Goal: Check status: Check status

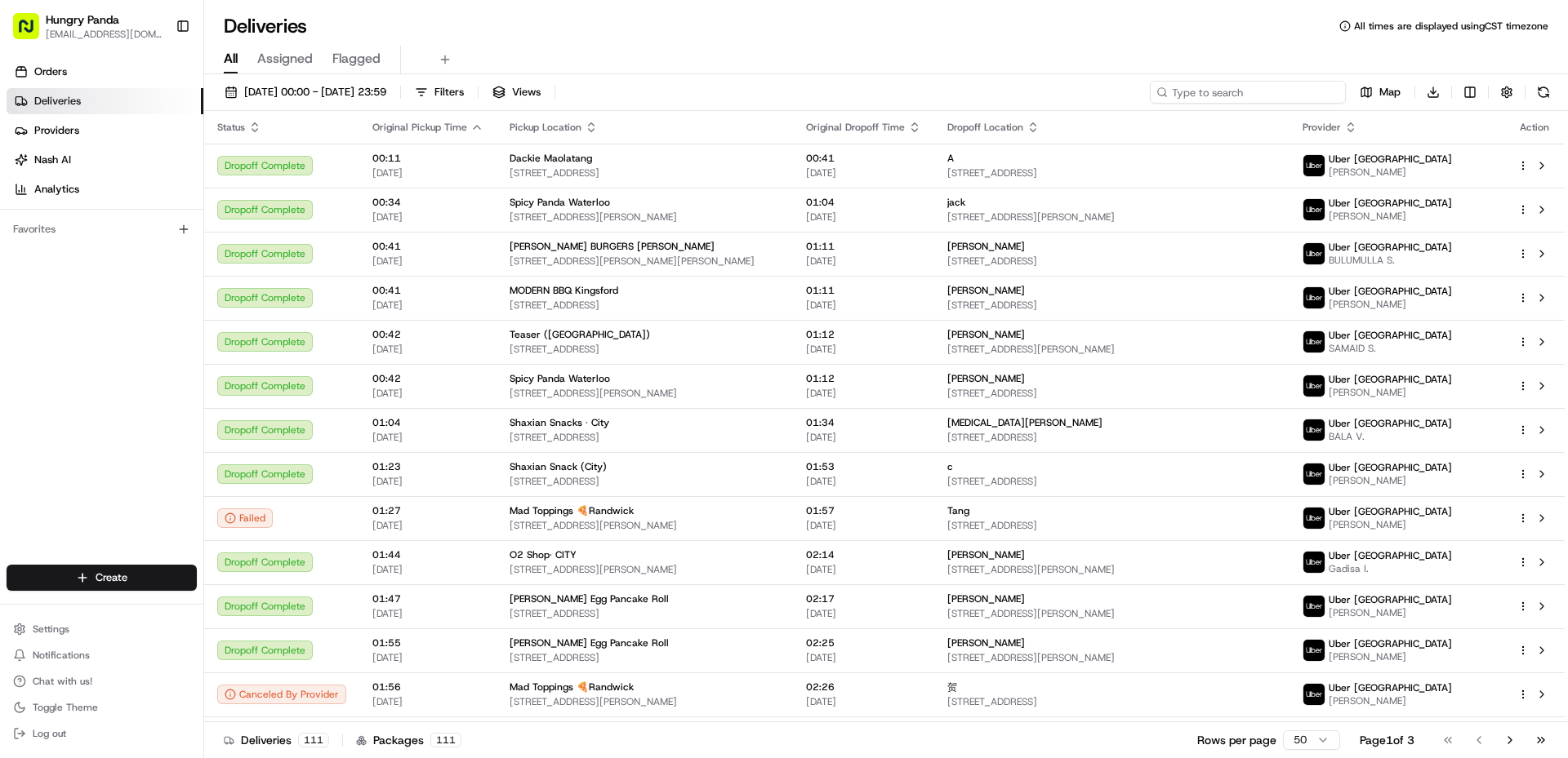
click at [1256, 96] on input at bounding box center [1247, 92] width 196 height 23
paste input "969449165956765041621"
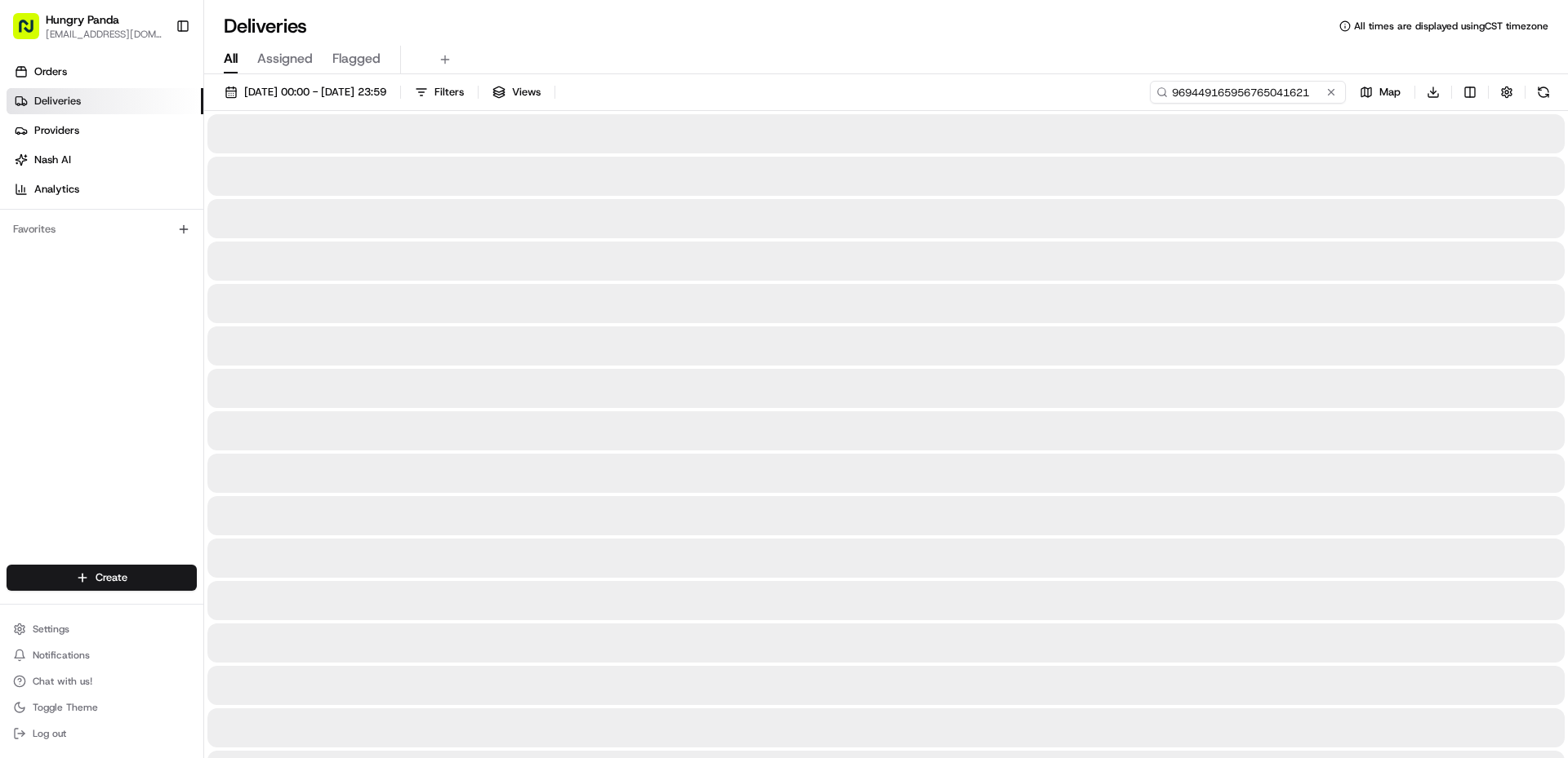
type input "969449165956765041621"
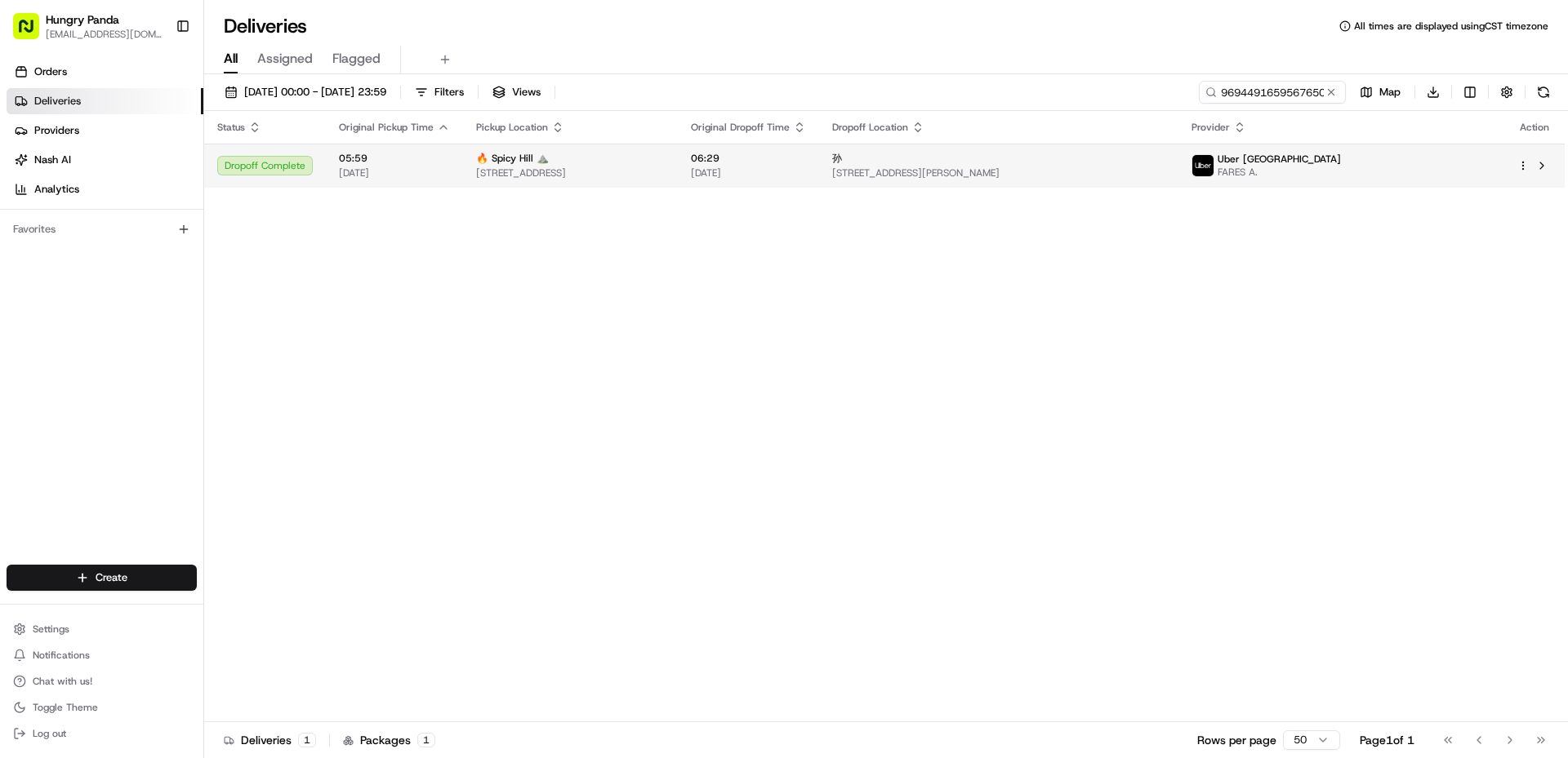
click at [1341, 177] on span "FARES A." at bounding box center [1279, 173] width 123 height 13
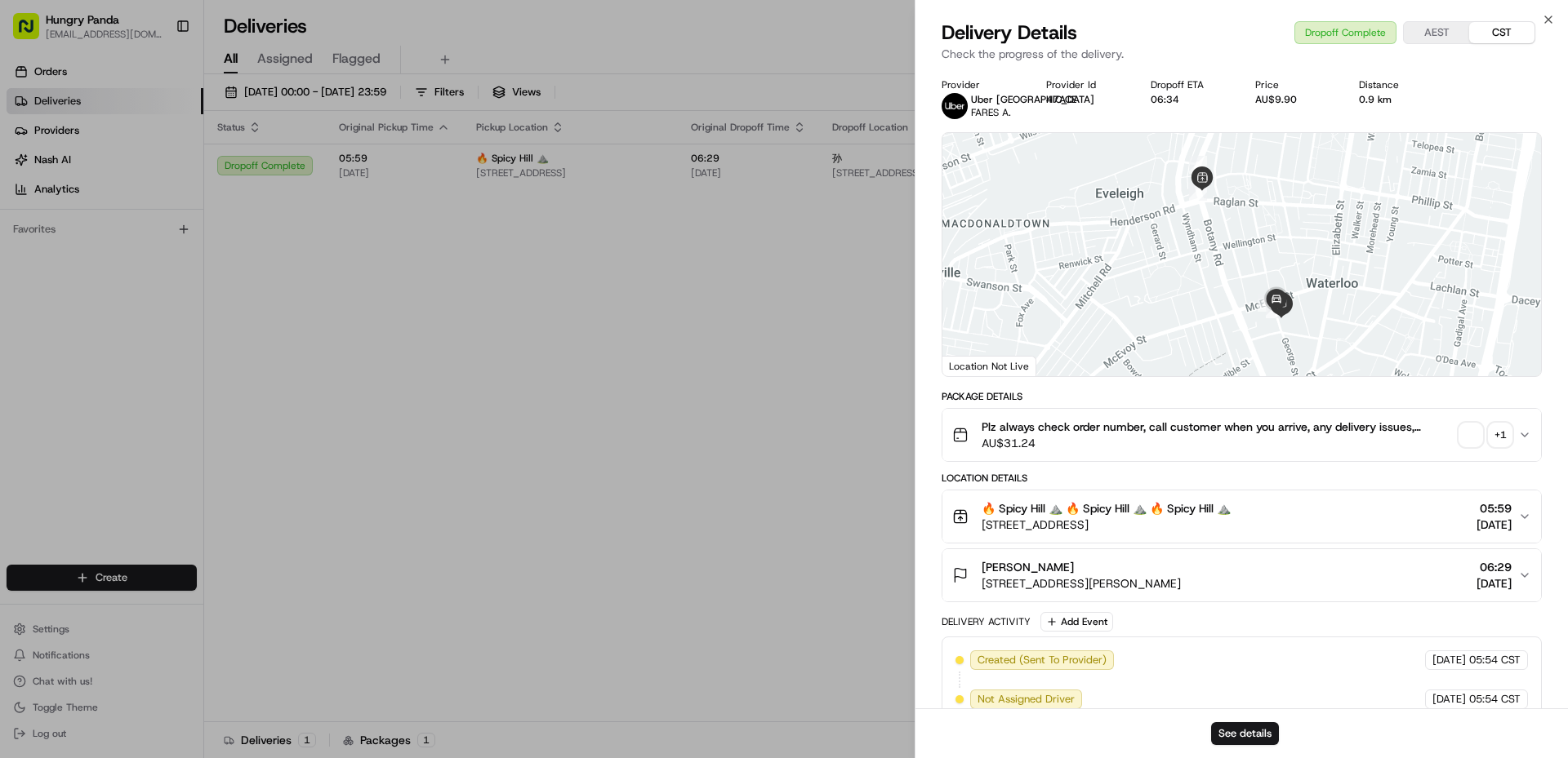
click at [1503, 445] on div "+ 1" at bounding box center [1500, 436] width 23 height 23
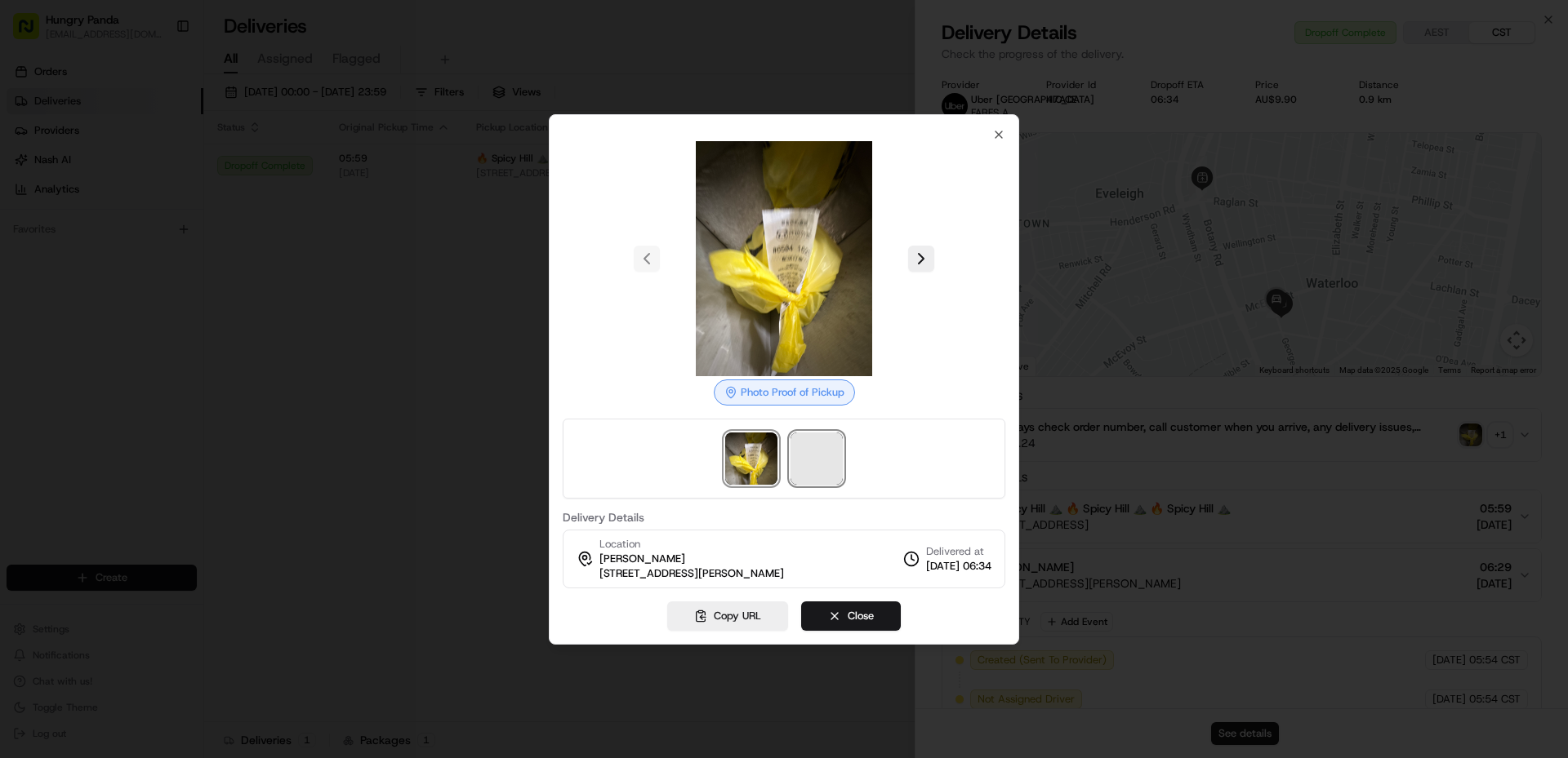
click at [827, 447] on span at bounding box center [817, 459] width 52 height 52
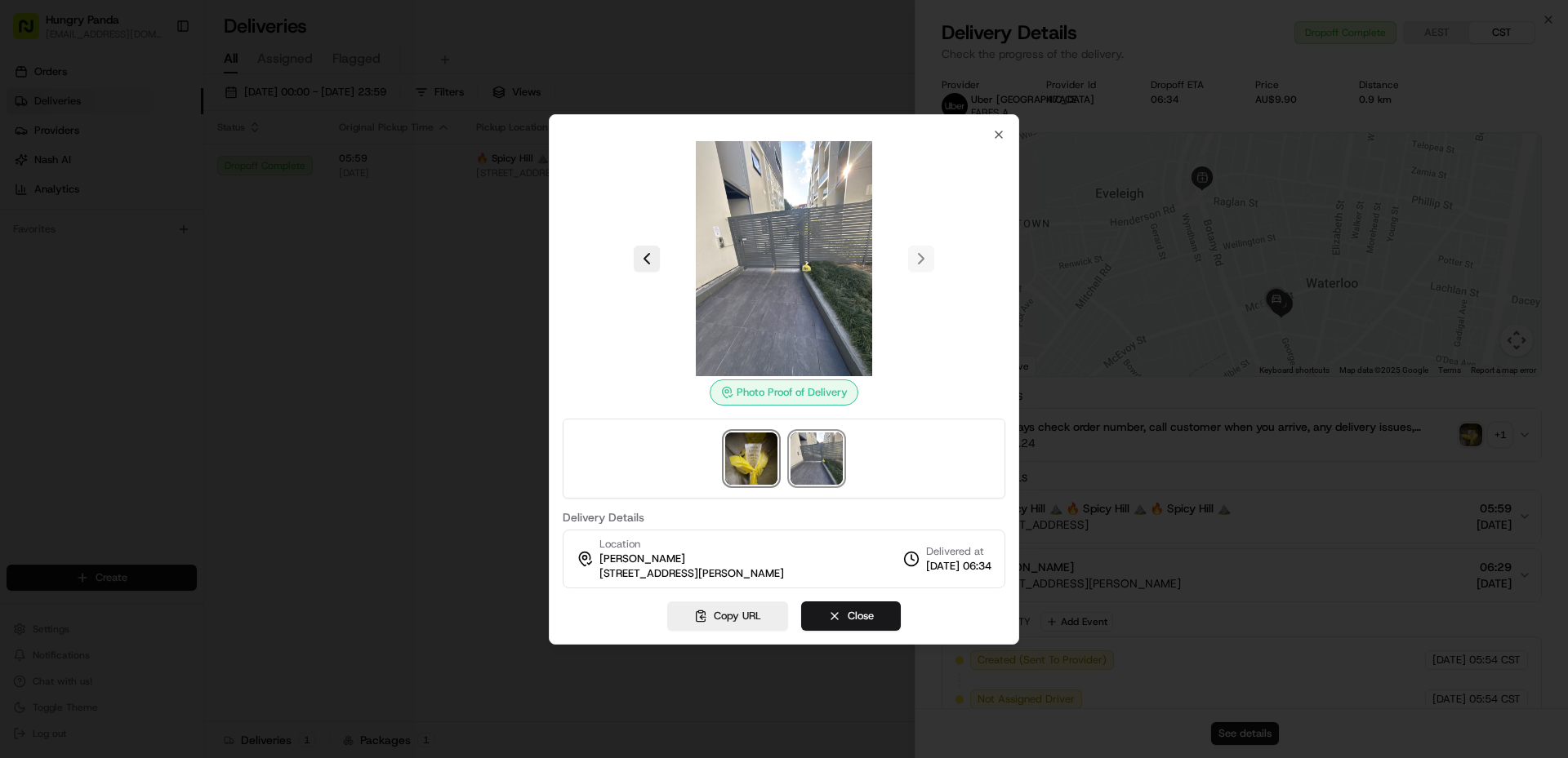
drag, startPoint x: 742, startPoint y: 461, endPoint x: 829, endPoint y: 454, distance: 87.3
click at [743, 461] on img at bounding box center [751, 459] width 52 height 52
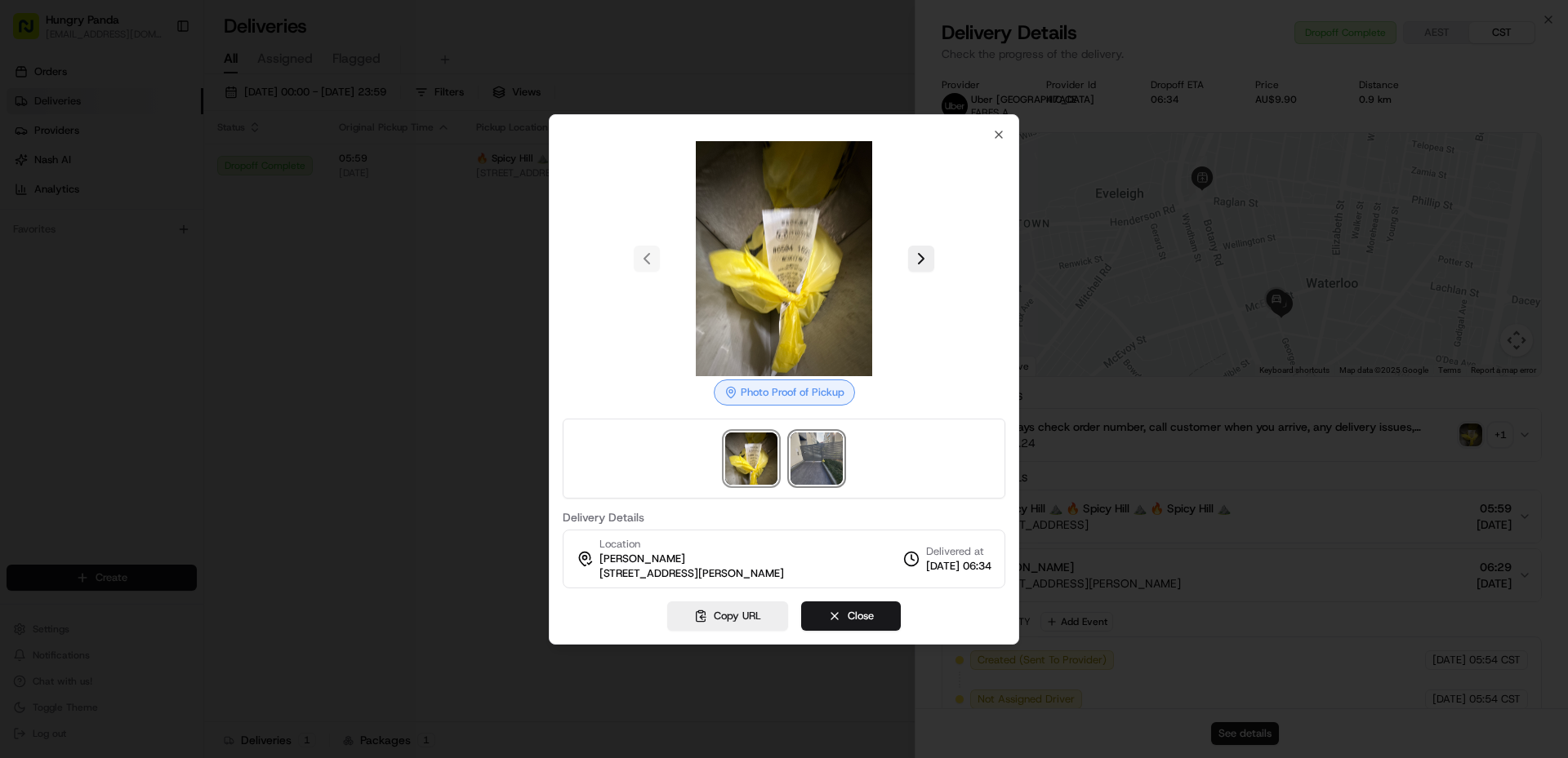
click at [829, 453] on img at bounding box center [817, 459] width 52 height 52
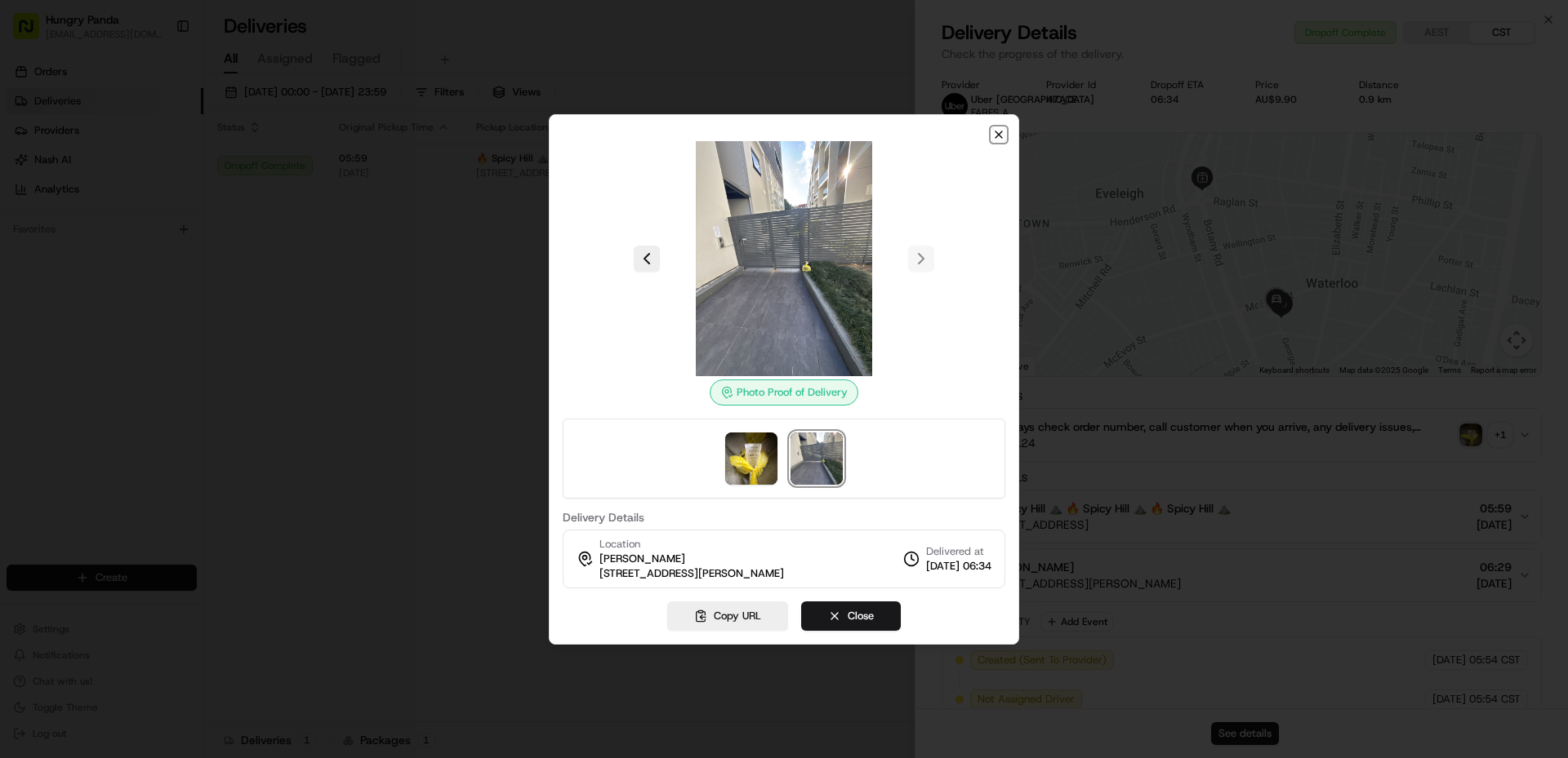
click at [996, 133] on icon "button" at bounding box center [999, 135] width 13 height 13
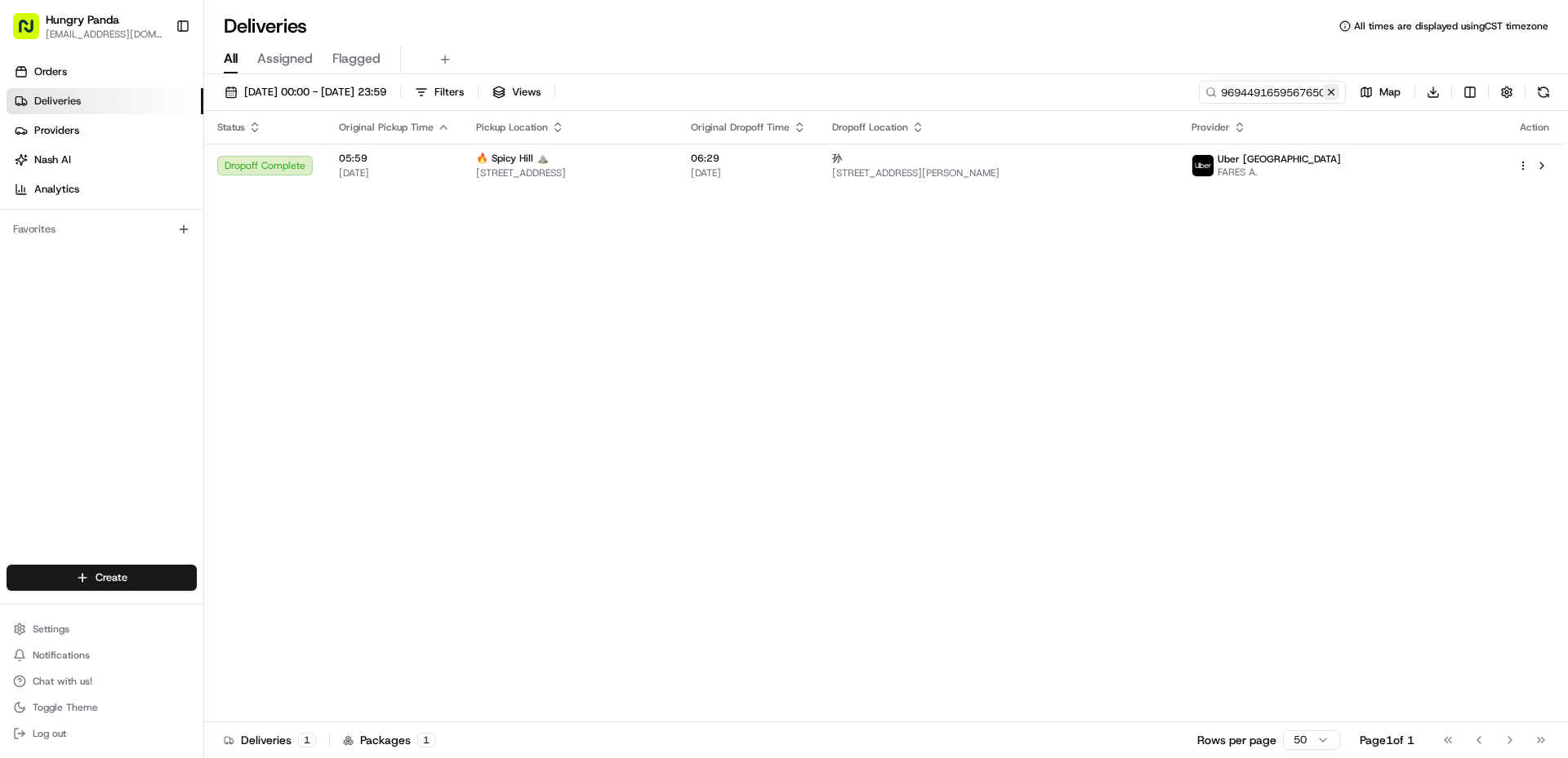
click at [1331, 91] on button at bounding box center [1330, 92] width 16 height 16
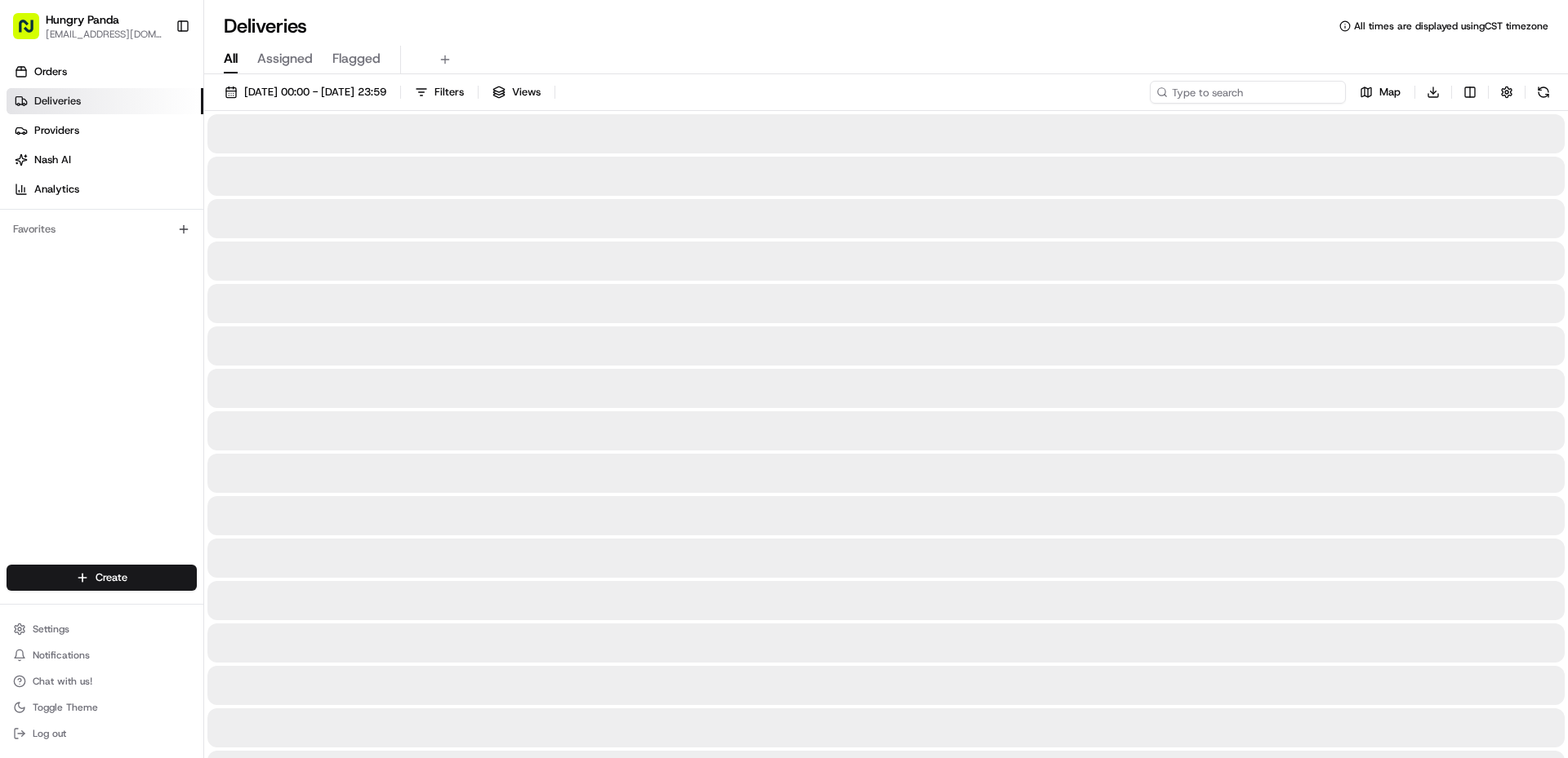
click at [1299, 94] on input at bounding box center [1247, 92] width 196 height 23
paste input "716148295555778539206"
type input "716148295555778539206"
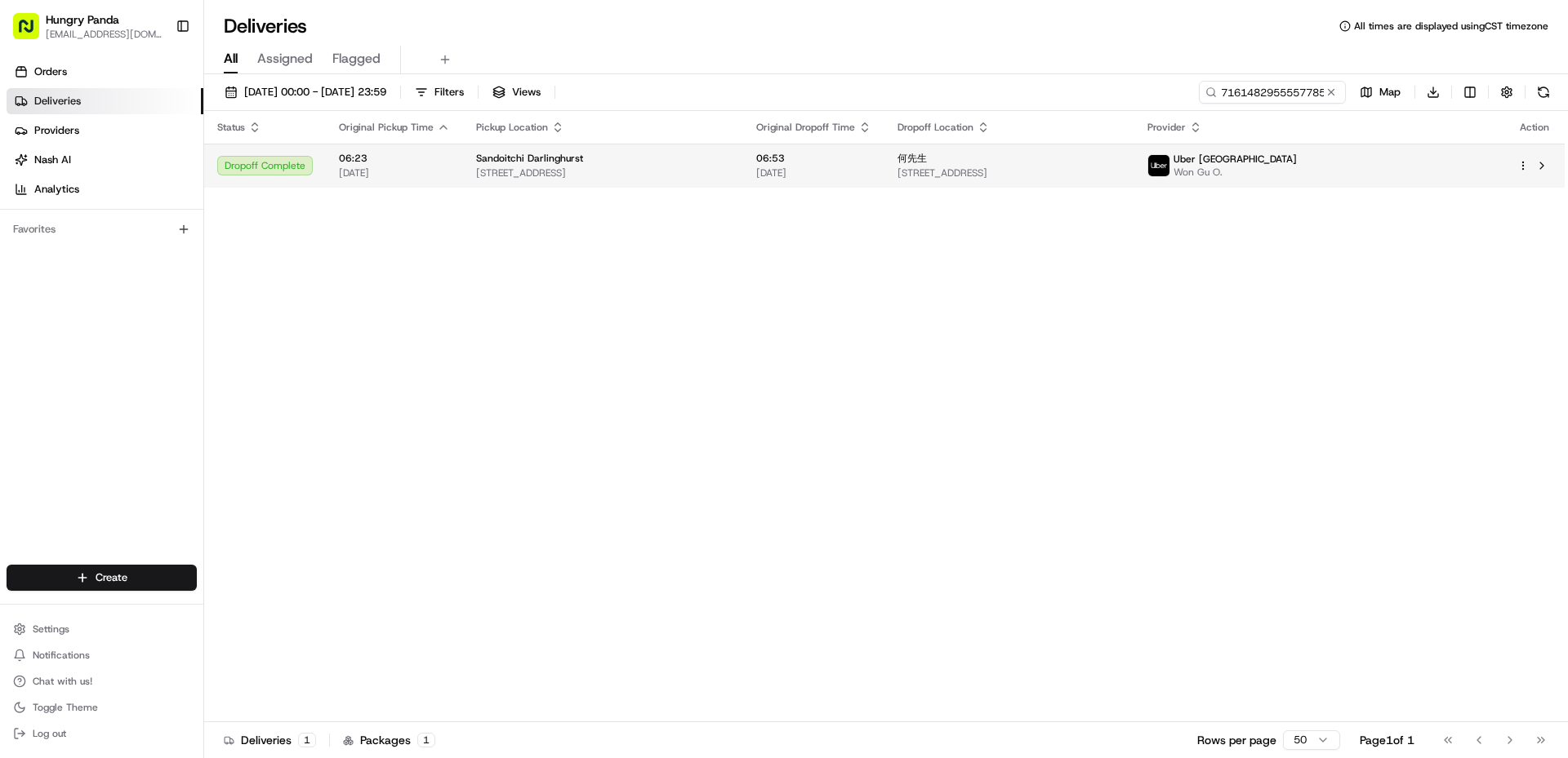
click at [1296, 174] on span "Won Gu O." at bounding box center [1235, 173] width 123 height 13
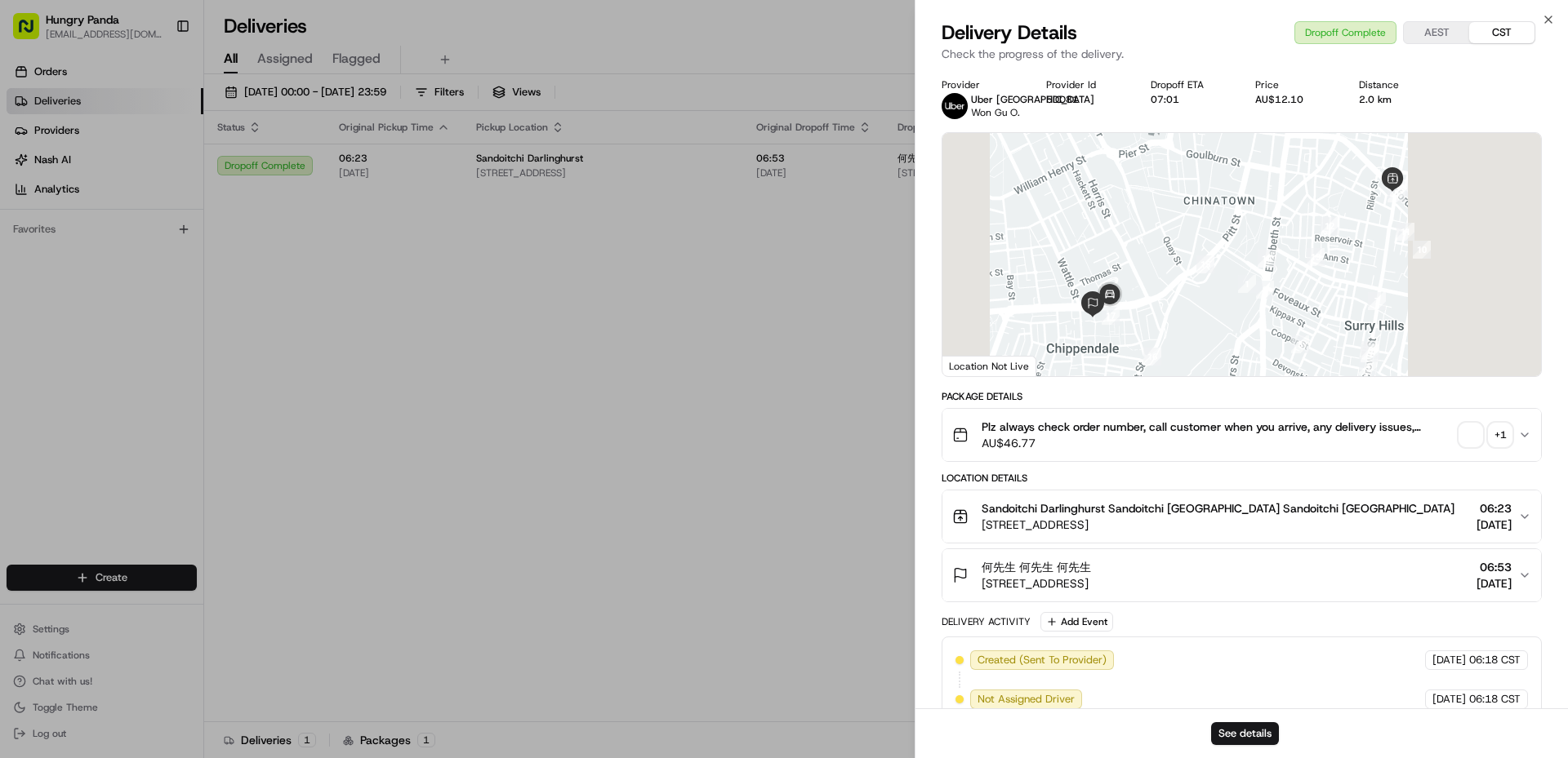
click at [1501, 436] on div "+ 1" at bounding box center [1500, 436] width 23 height 23
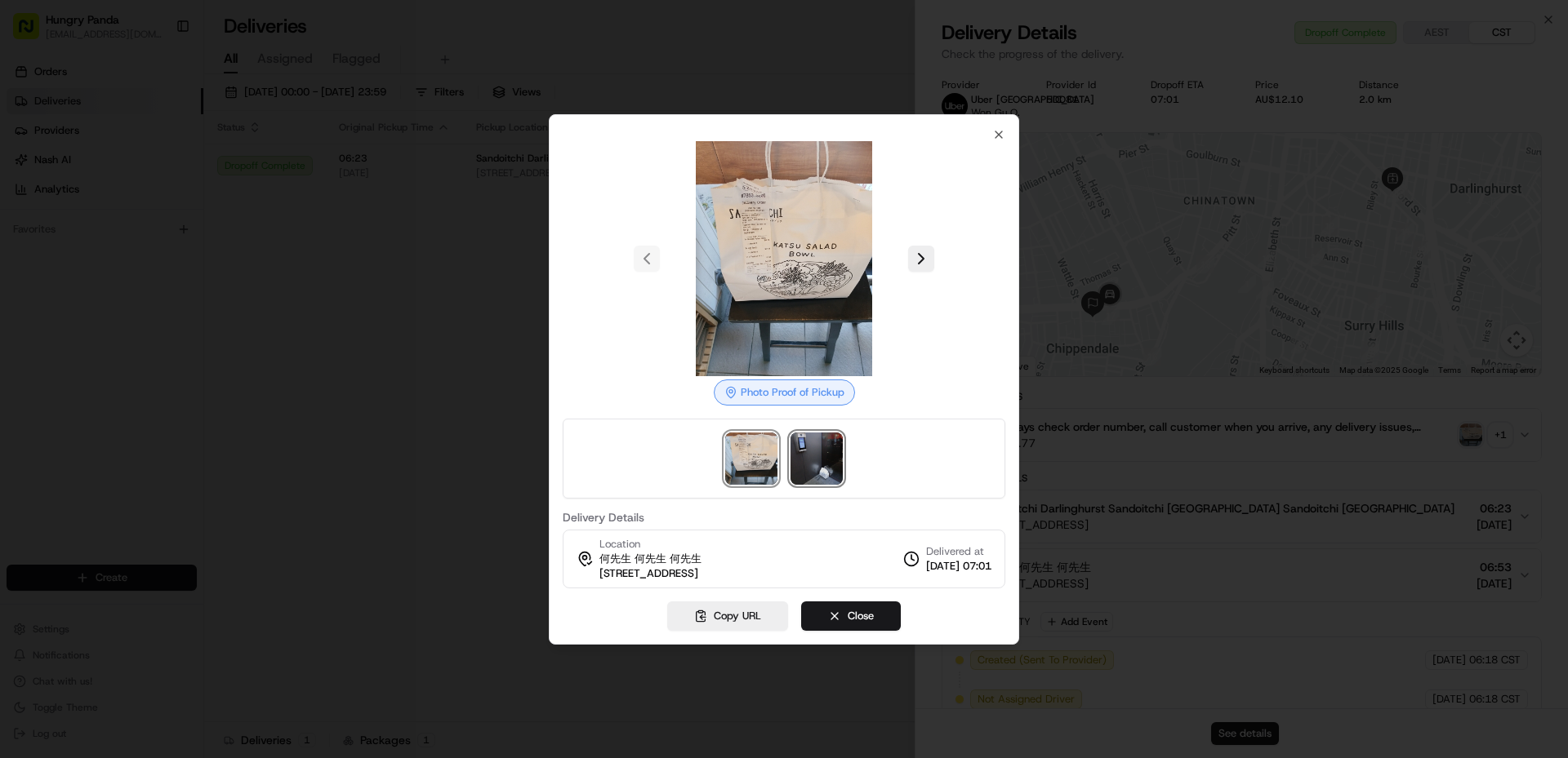
click at [805, 447] on img at bounding box center [817, 459] width 52 height 52
